Goal: Information Seeking & Learning: Find specific fact

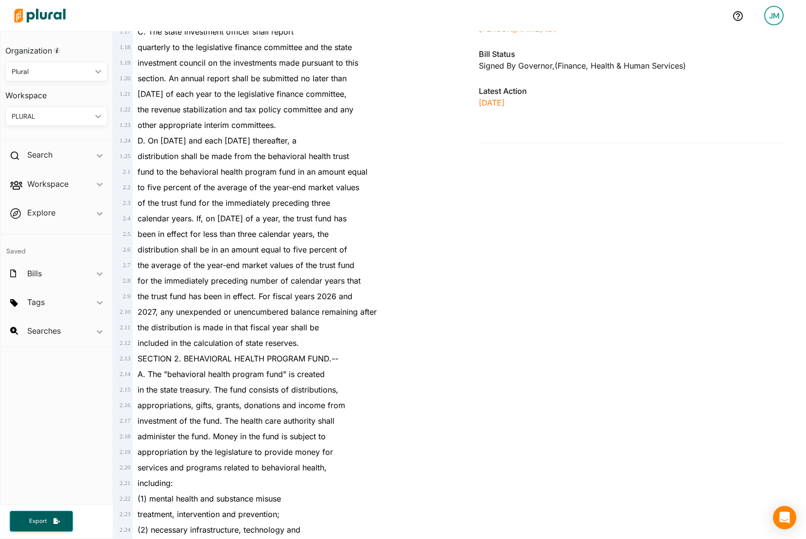
scroll to position [53, 0]
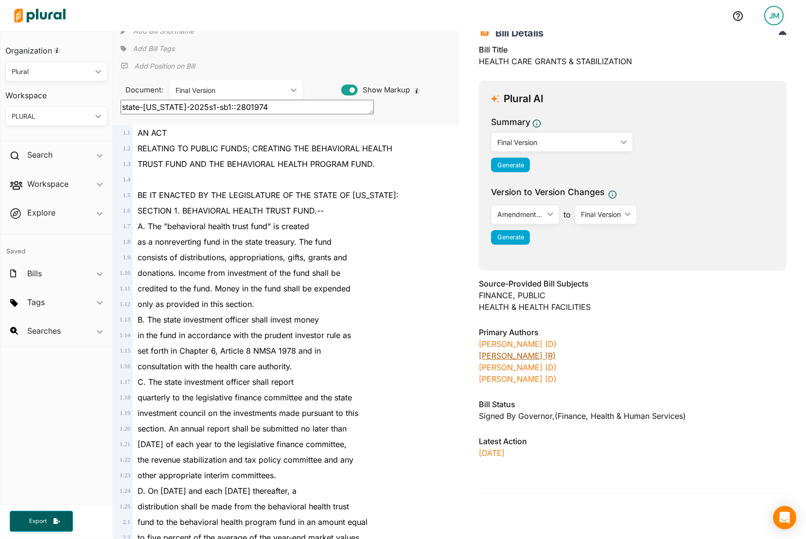
click at [503, 360] on link "[PERSON_NAME] (R)" at bounding box center [517, 356] width 77 height 10
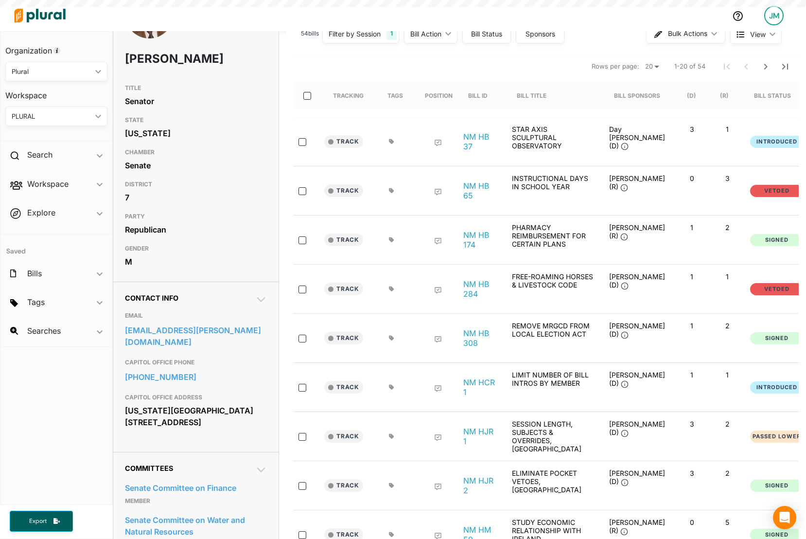
click at [43, 11] on img at bounding box center [40, 16] width 68 height 34
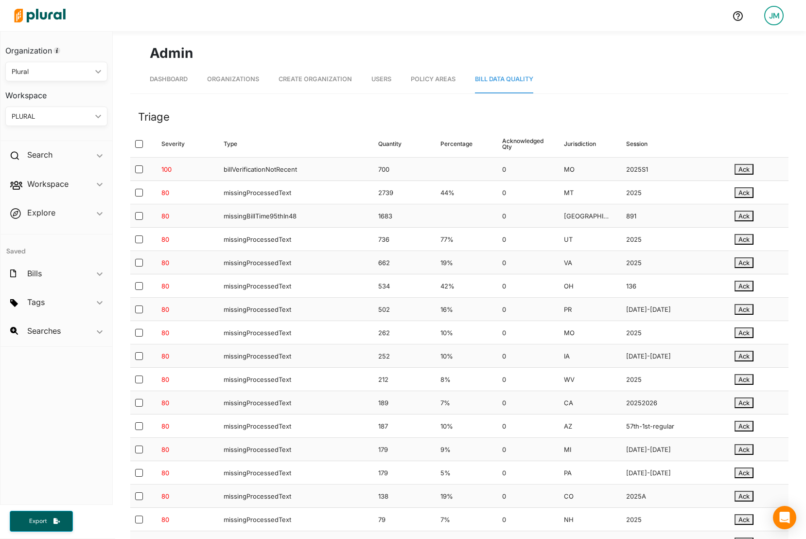
click at [330, 193] on div "missingProcessedText" at bounding box center [293, 192] width 155 height 23
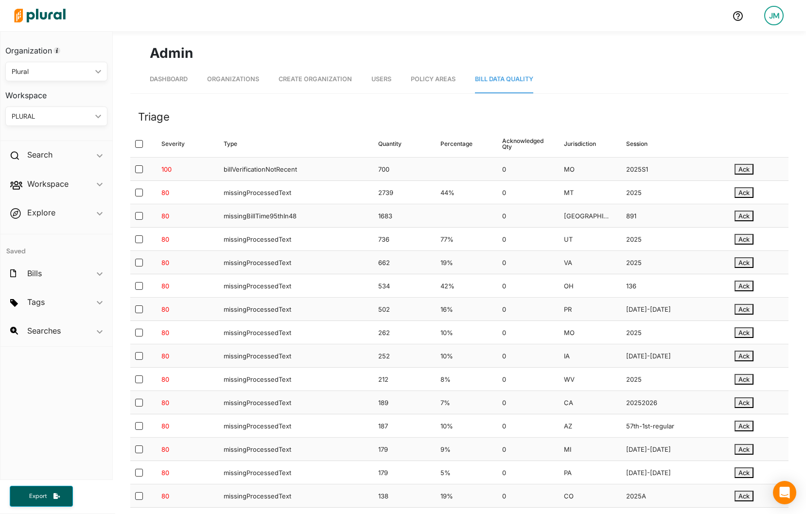
scroll to position [318, 0]
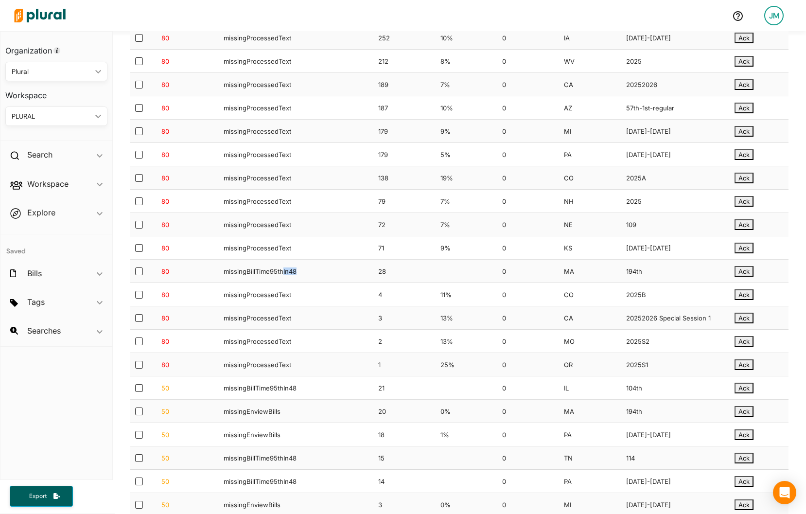
click at [266, 244] on div "missingProcessedText" at bounding box center [293, 247] width 155 height 23
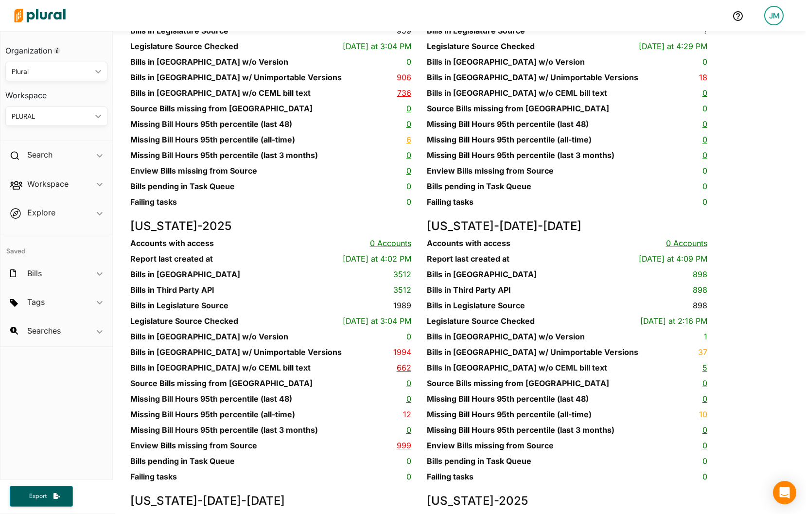
scroll to position [9834, 0]
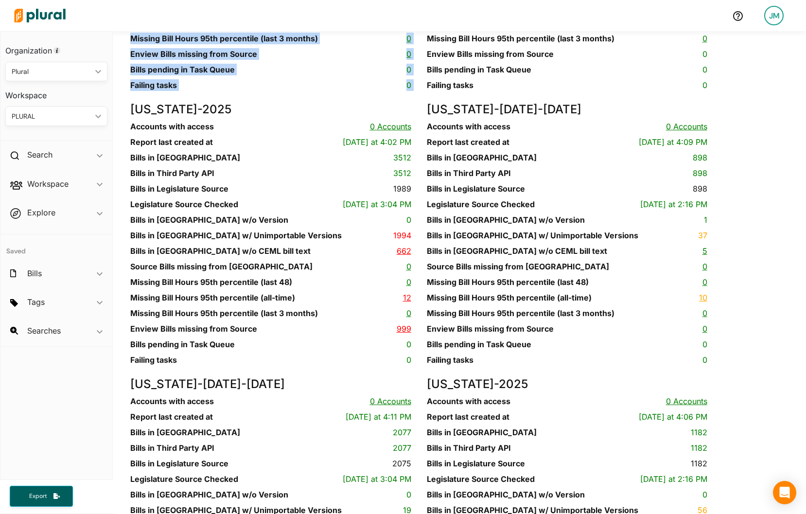
drag, startPoint x: 424, startPoint y: 253, endPoint x: 551, endPoint y: 261, distance: 127.1
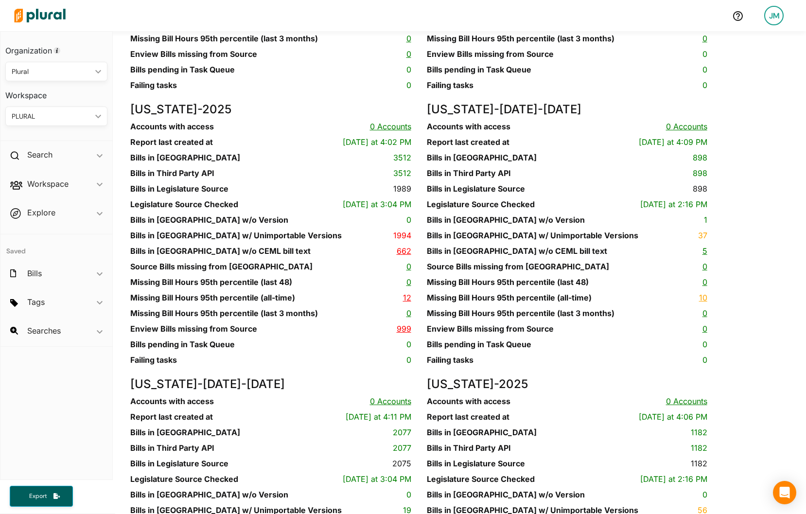
drag, startPoint x: 576, startPoint y: 260, endPoint x: 688, endPoint y: 256, distance: 111.4
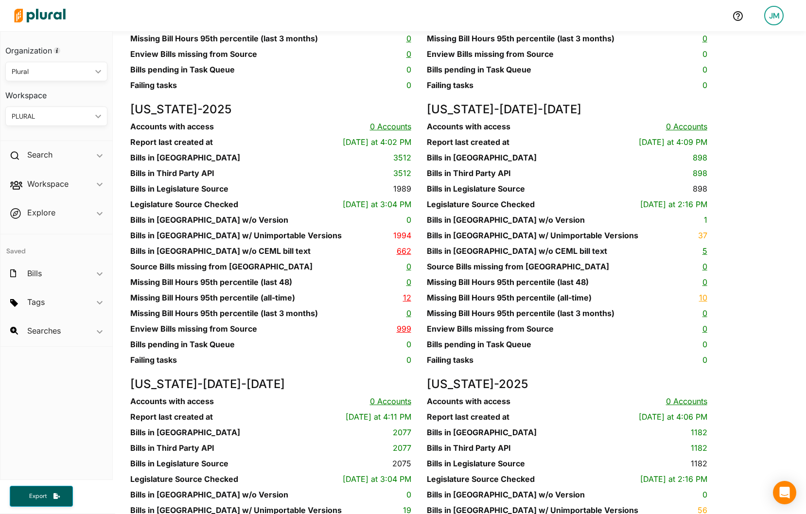
copy h4 "2025S1"
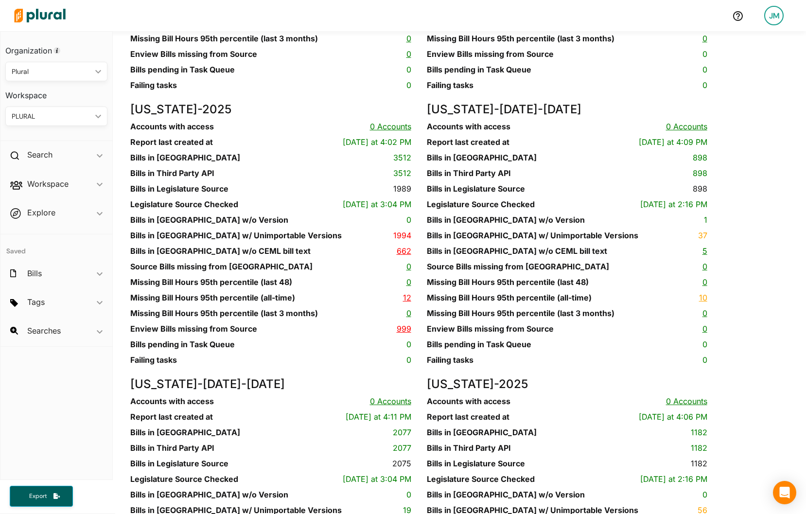
copy h4 "2025S1"
